Goal: Navigation & Orientation: Go to known website

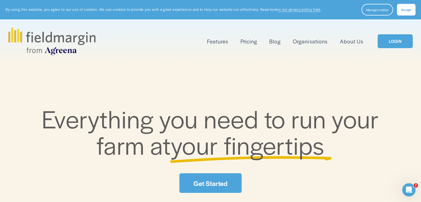
click at [396, 42] on link "LOGIN" at bounding box center [394, 41] width 35 height 14
